Goal: Information Seeking & Learning: Learn about a topic

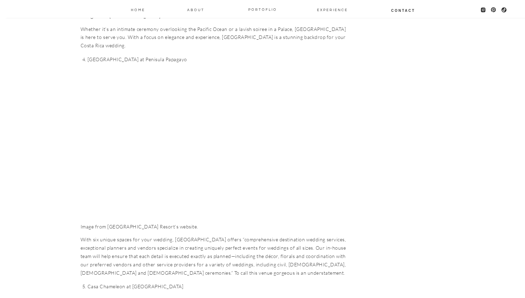
scroll to position [3685, 0]
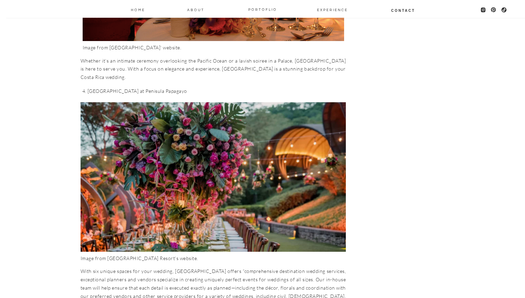
click at [145, 155] on img at bounding box center [213, 176] width 265 height 149
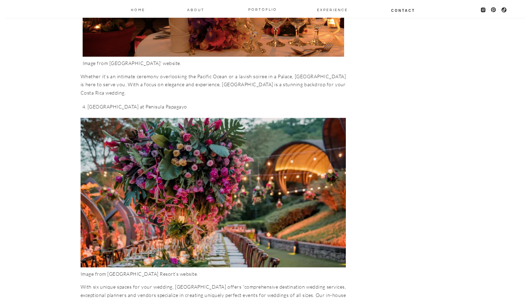
scroll to position [3672, 0]
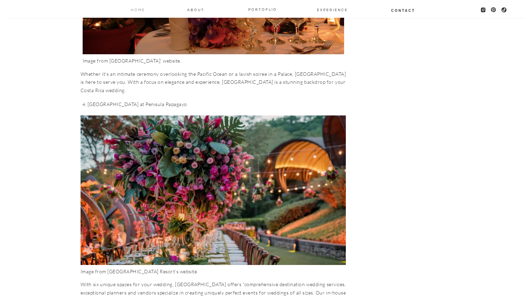
click at [137, 11] on nav "Home" at bounding box center [137, 10] width 15 height 6
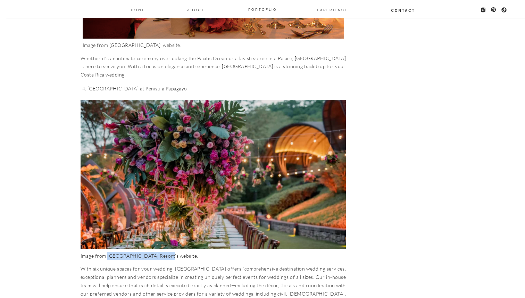
drag, startPoint x: 106, startPoint y: 182, endPoint x: 164, endPoint y: 182, distance: 57.3
click at [164, 251] on figcaption "Image from [GEOGRAPHIC_DATA] Resort’s website." at bounding box center [213, 255] width 265 height 8
copy figcaption "[GEOGRAPHIC_DATA]’"
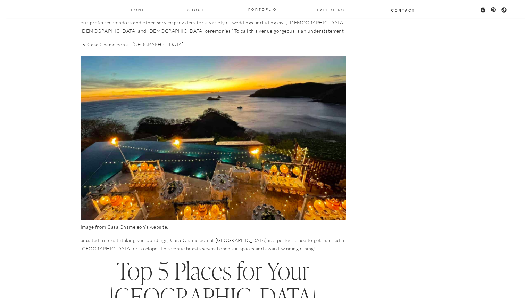
scroll to position [3958, 0]
drag, startPoint x: 107, startPoint y: 152, endPoint x: 147, endPoint y: 153, distance: 40.7
click at [147, 223] on figcaption "Image from Casa Chameleon’s website." at bounding box center [213, 227] width 265 height 8
copy figcaption "Casa Chameleon’s"
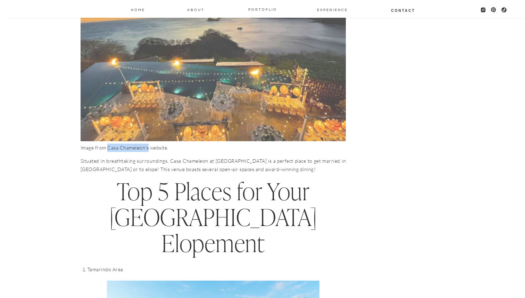
scroll to position [4192, 0]
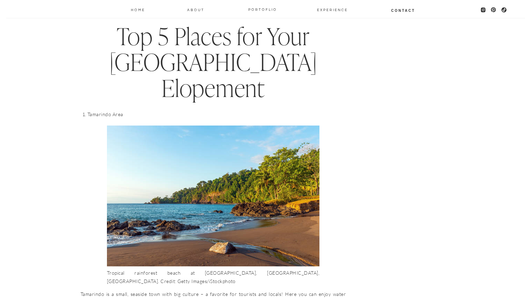
click at [292, 268] on figcaption "Tropical rainforest beach at [GEOGRAPHIC_DATA], [GEOGRAPHIC_DATA], [GEOGRAPHIC_…" at bounding box center [213, 276] width 213 height 17
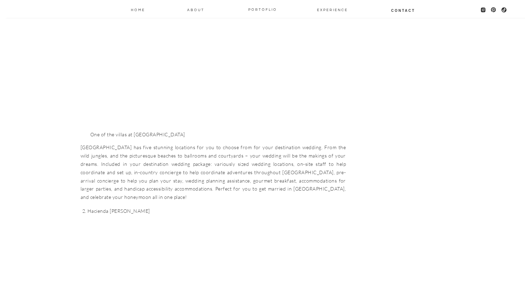
scroll to position [3098, 0]
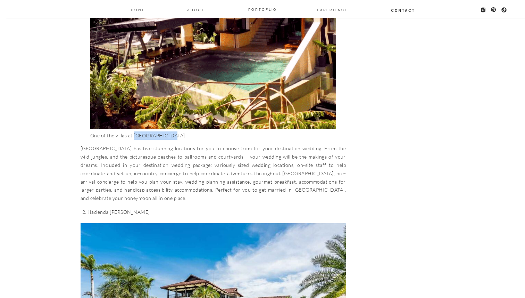
drag, startPoint x: 133, startPoint y: 61, endPoint x: 165, endPoint y: 62, distance: 32.3
click at [165, 131] on figcaption "One of the villas at [GEOGRAPHIC_DATA]" at bounding box center [213, 135] width 246 height 8
copy figcaption "[GEOGRAPHIC_DATA]"
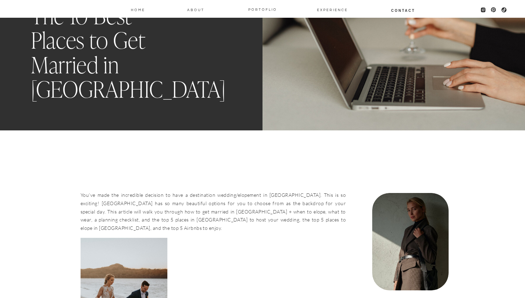
scroll to position [0, 0]
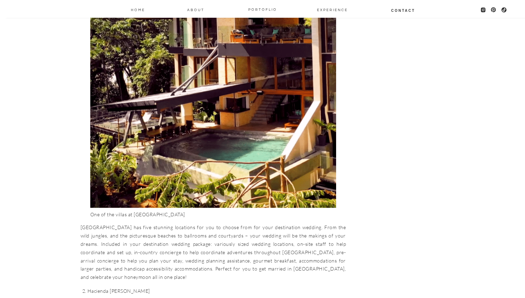
click at [181, 223] on p "[GEOGRAPHIC_DATA] has five stunning locations for you to choose from for your d…" at bounding box center [213, 252] width 265 height 58
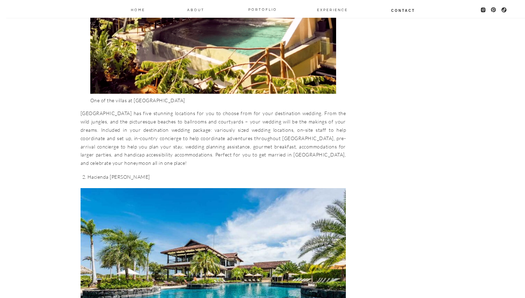
scroll to position [3269, 0]
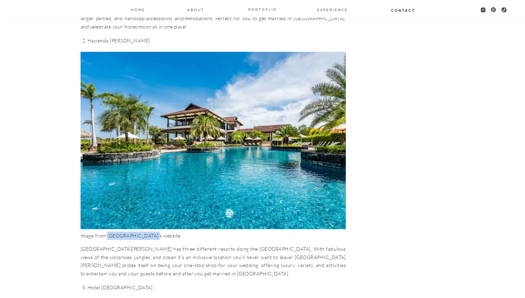
drag, startPoint x: 108, startPoint y: 161, endPoint x: 145, endPoint y: 163, distance: 37.2
click at [145, 231] on figcaption "Image from [GEOGRAPHIC_DATA]’s website." at bounding box center [213, 235] width 265 height 8
copy figcaption "Hacienda [PERSON_NAME]"
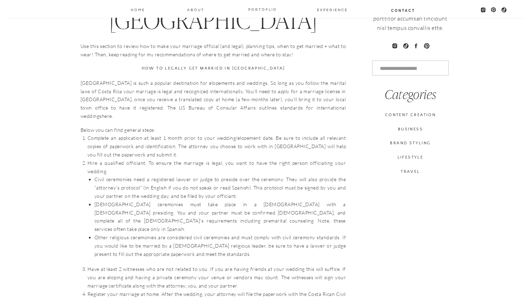
scroll to position [0, 0]
